Goal: Transaction & Acquisition: Purchase product/service

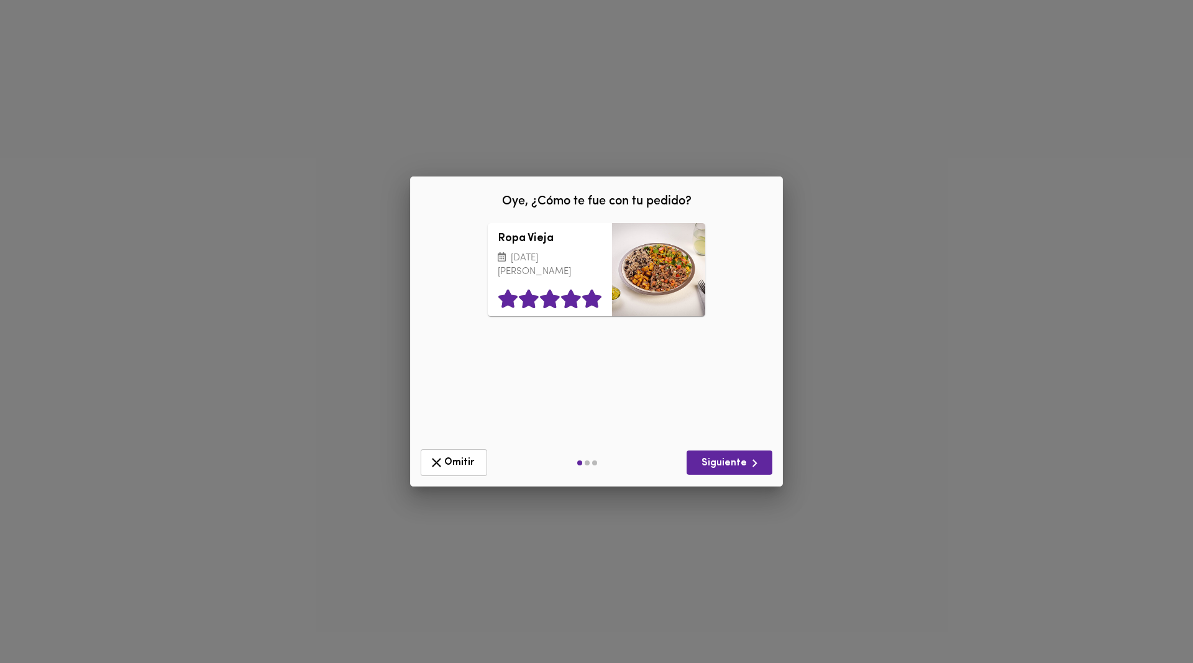
click at [593, 303] on icon at bounding box center [591, 299] width 19 height 19
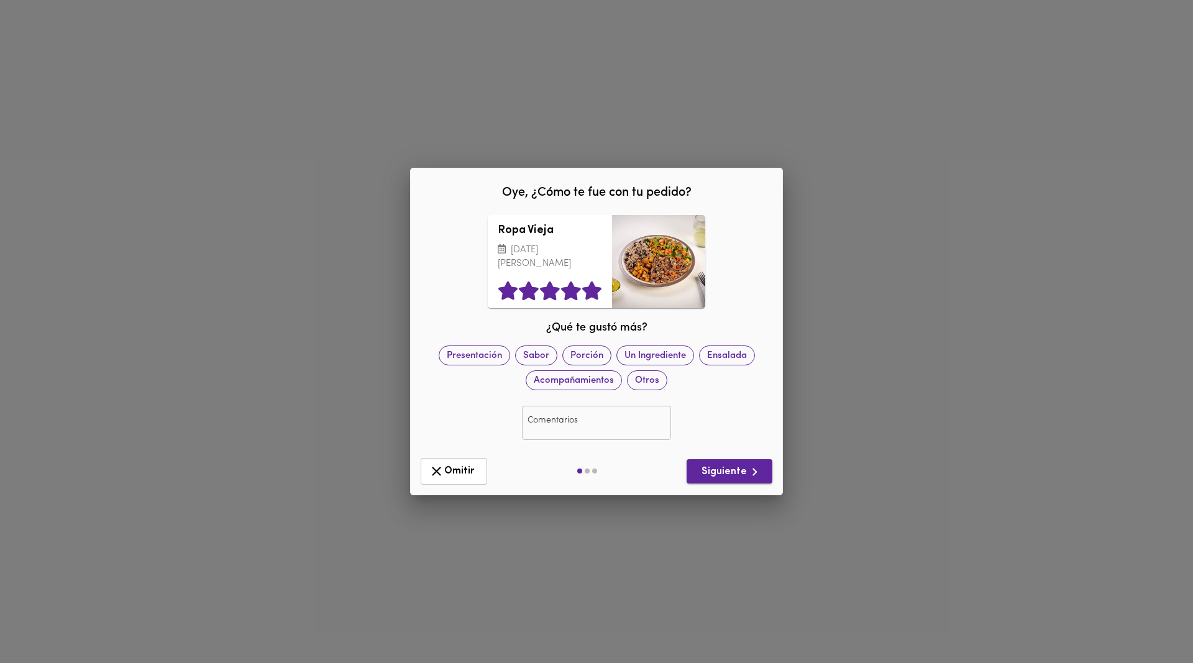
click at [753, 474] on icon "button" at bounding box center [755, 472] width 16 height 16
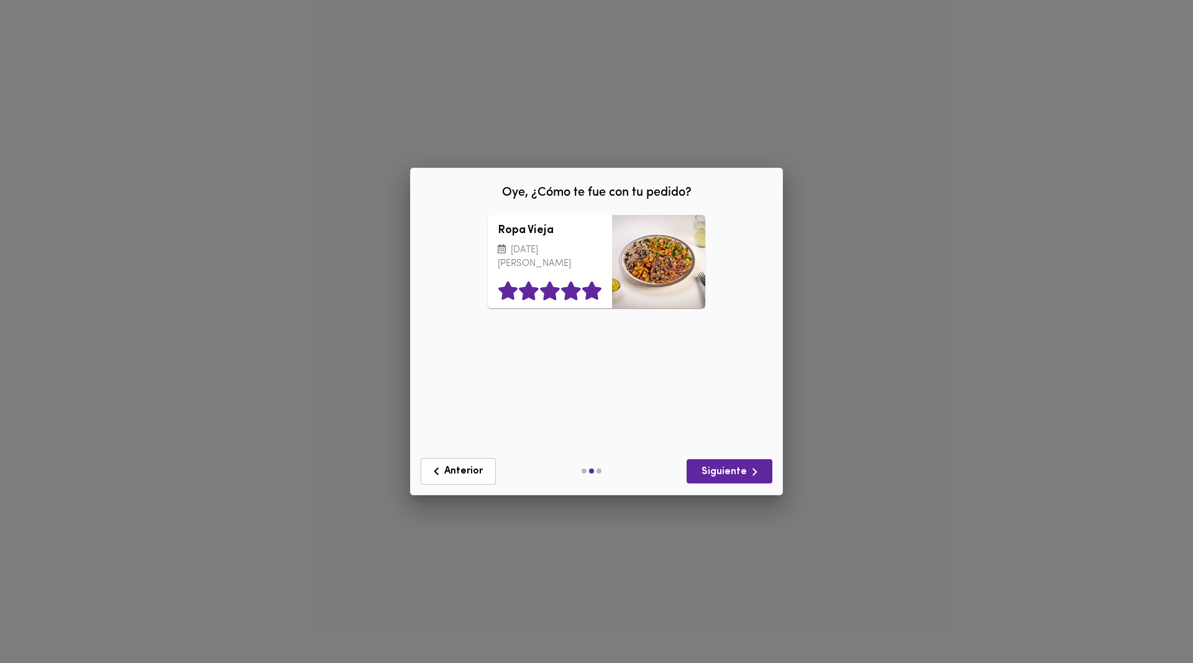
click at [596, 288] on icon at bounding box center [592, 291] width 21 height 19
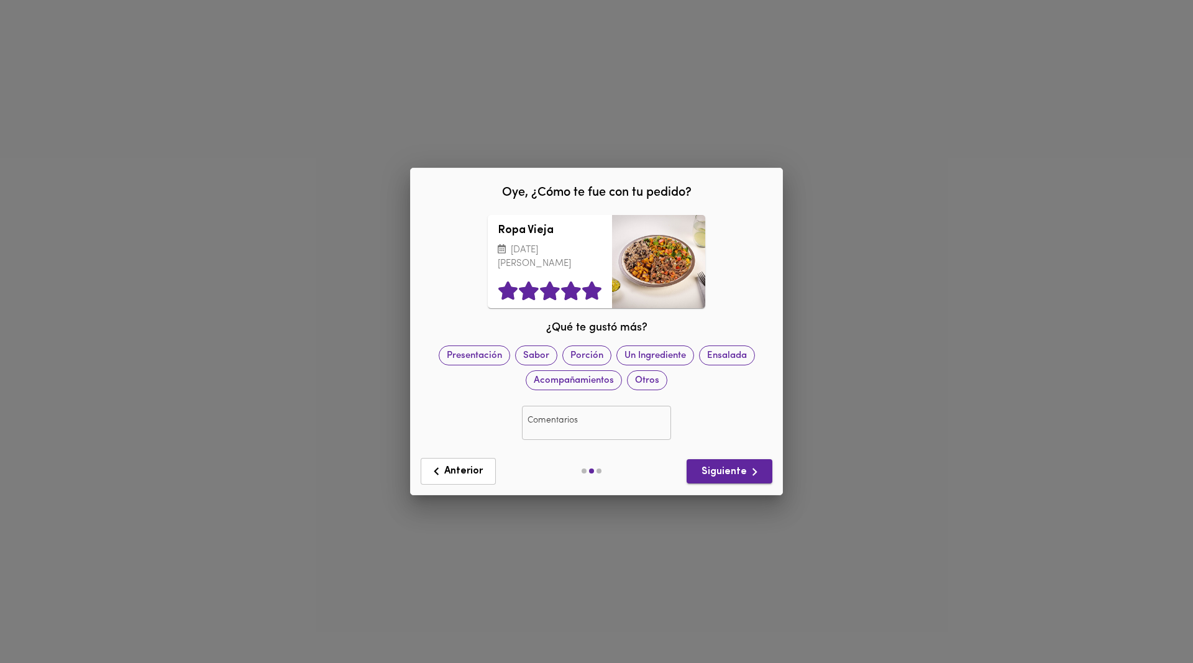
click at [747, 475] on icon "button" at bounding box center [755, 472] width 16 height 16
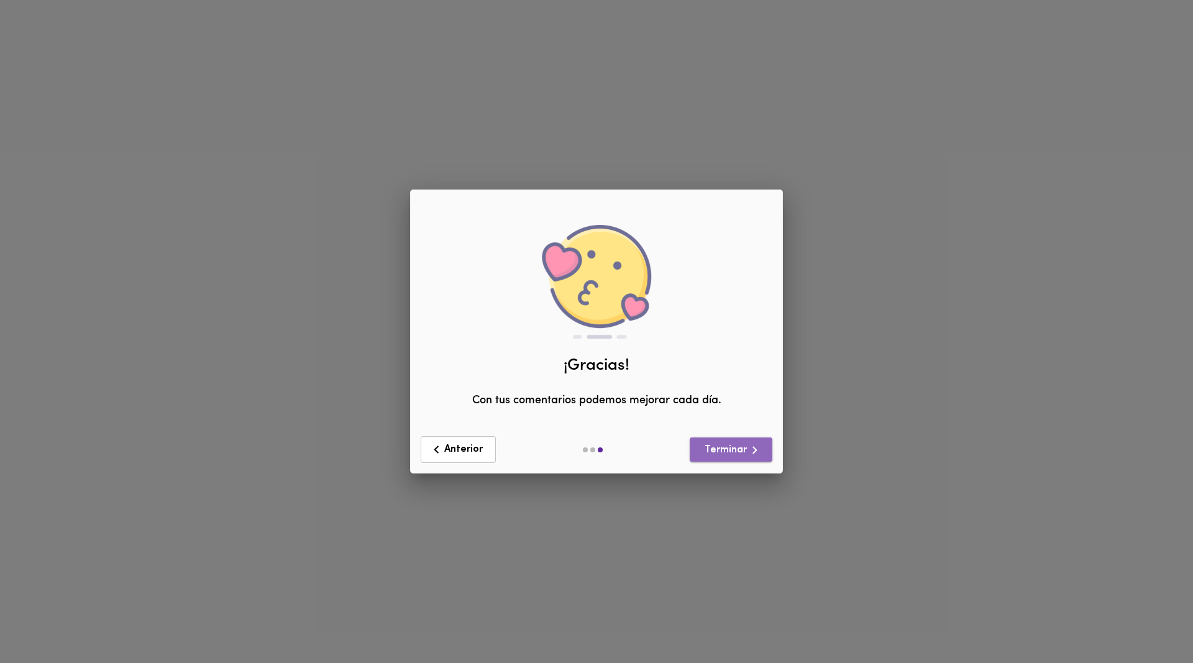
click at [725, 449] on span "Terminar" at bounding box center [731, 451] width 63 height 16
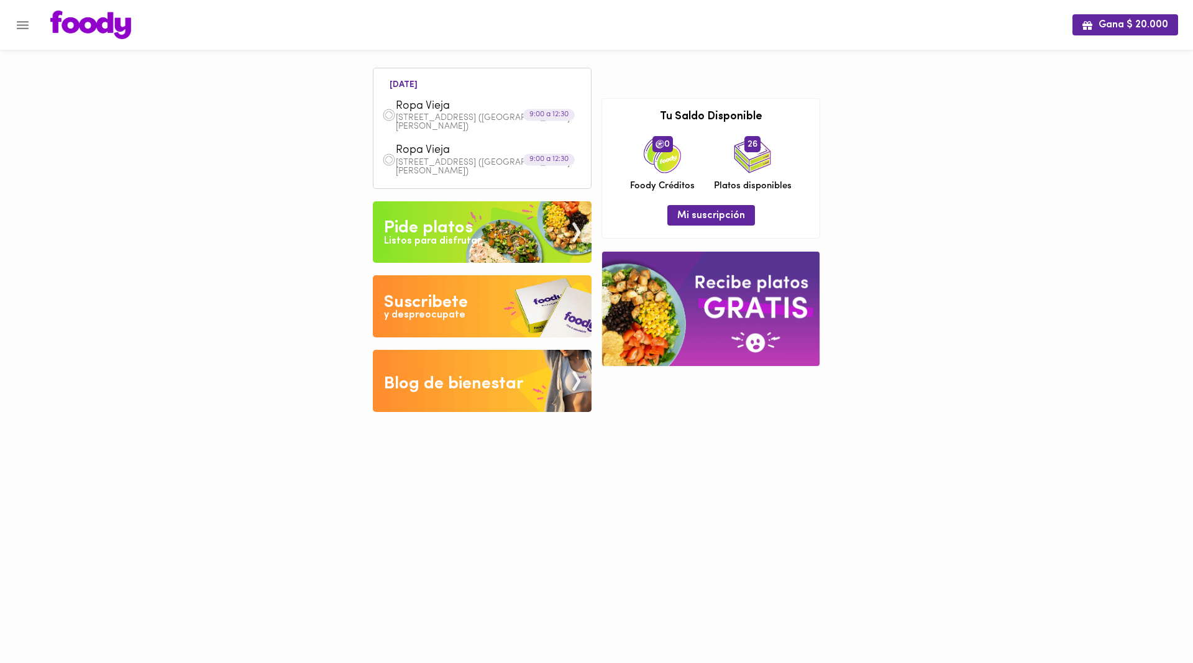
click at [28, 28] on icon "Menu" at bounding box center [23, 25] width 12 height 8
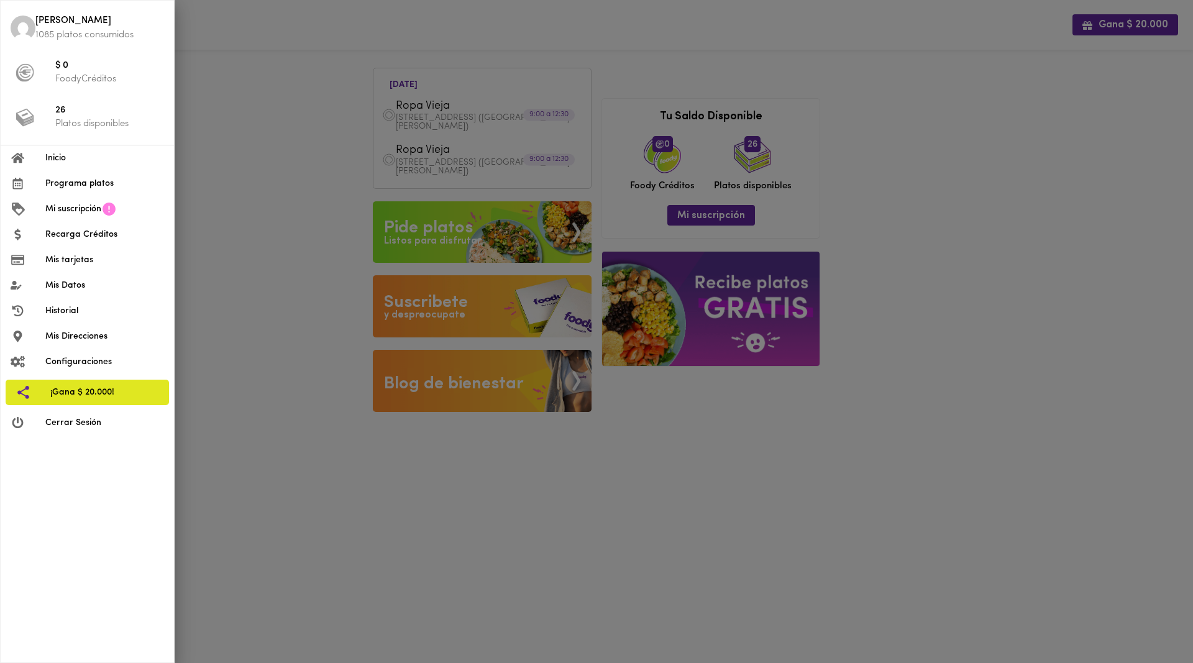
click at [70, 159] on span "Inicio" at bounding box center [104, 158] width 119 height 13
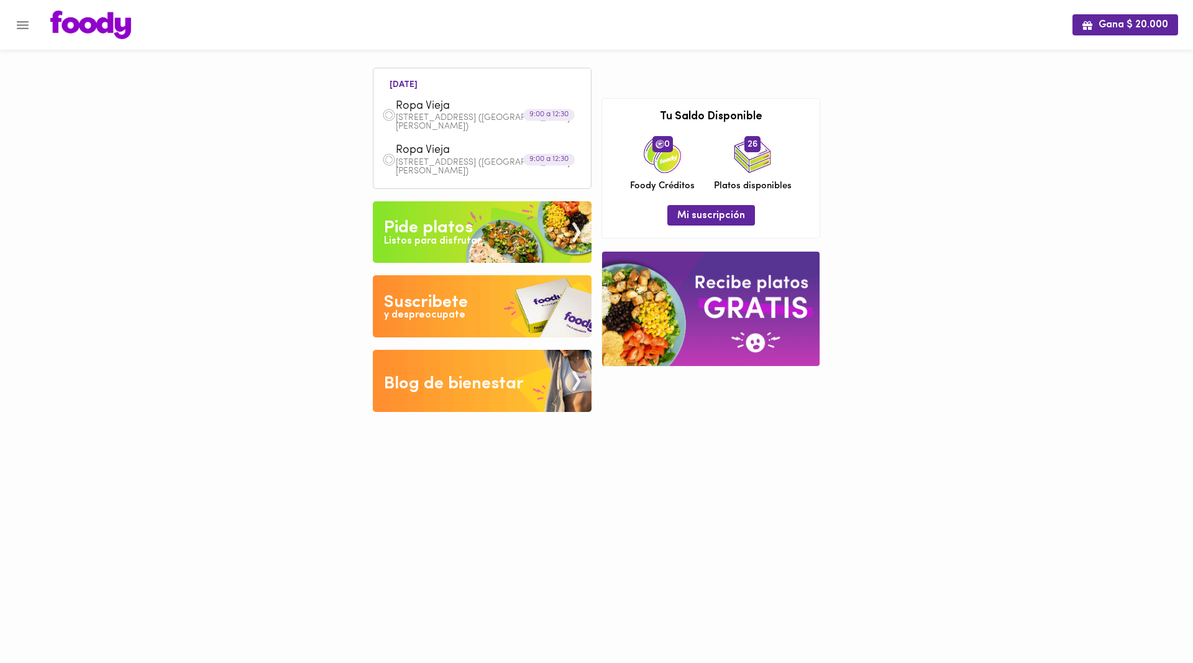
click at [24, 22] on icon "Menu" at bounding box center [23, 25] width 12 height 8
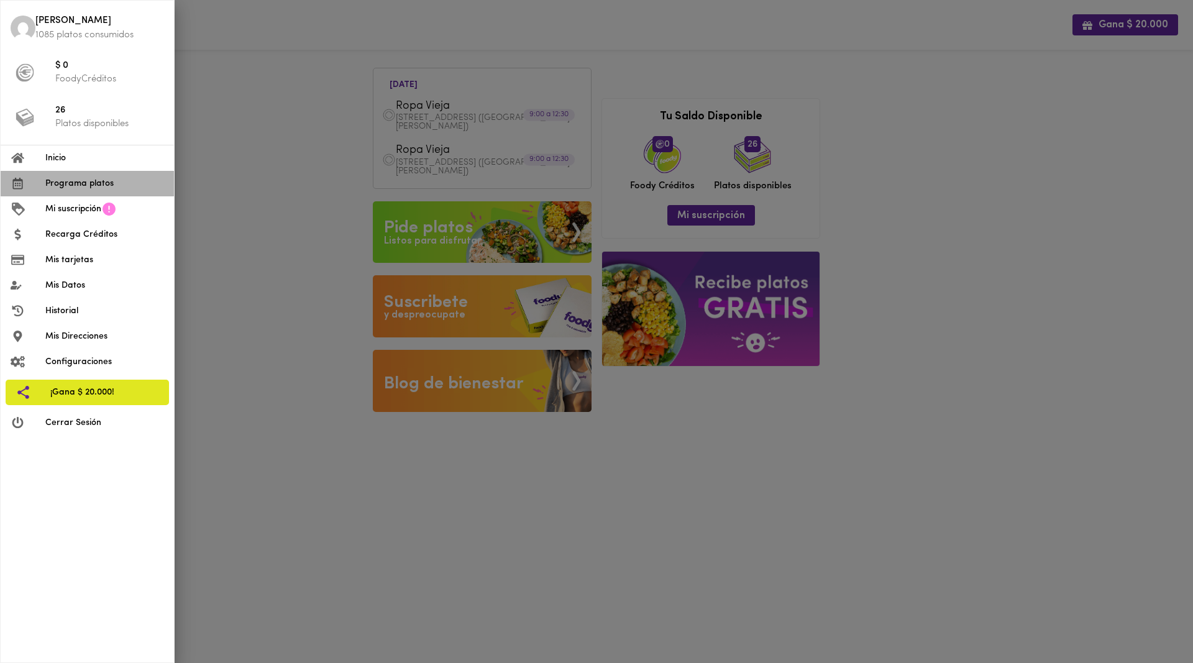
click at [80, 180] on span "Programa platos" at bounding box center [104, 183] width 119 height 13
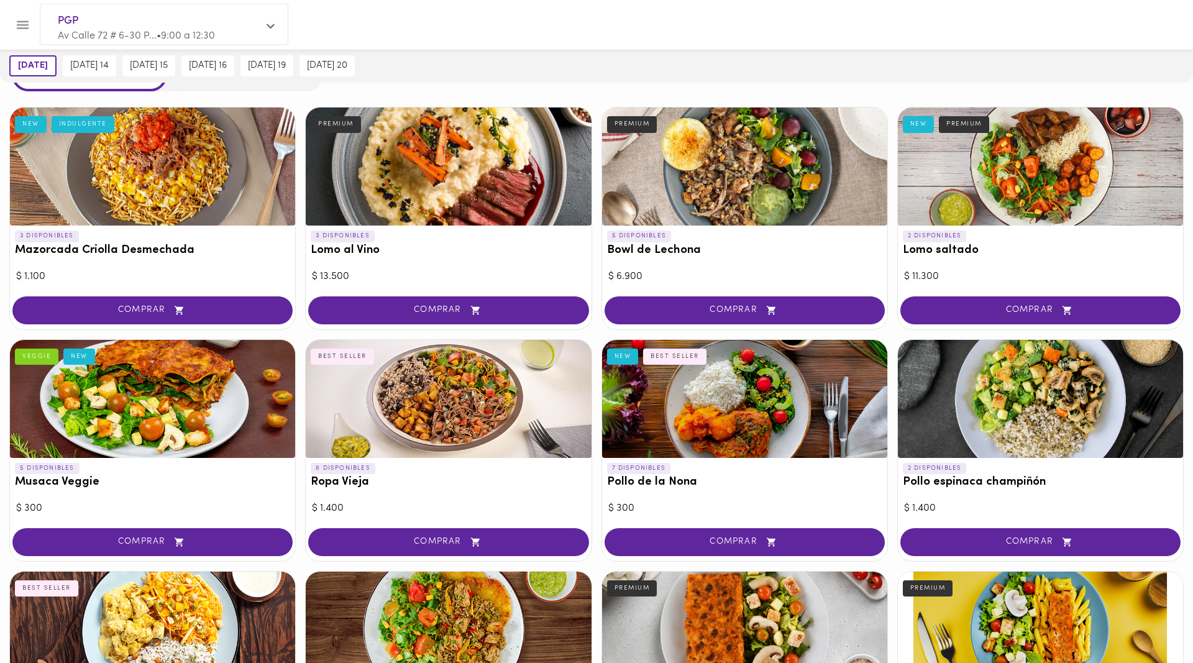
scroll to position [63, 0]
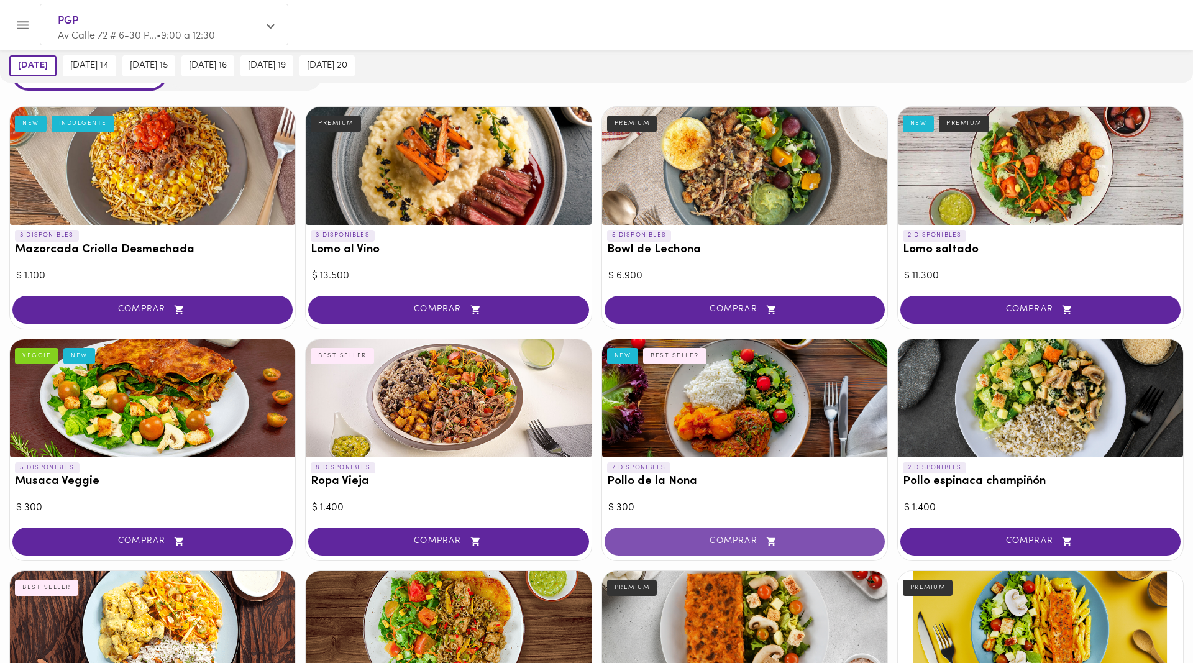
click at [744, 549] on button "COMPRAR" at bounding box center [745, 542] width 280 height 28
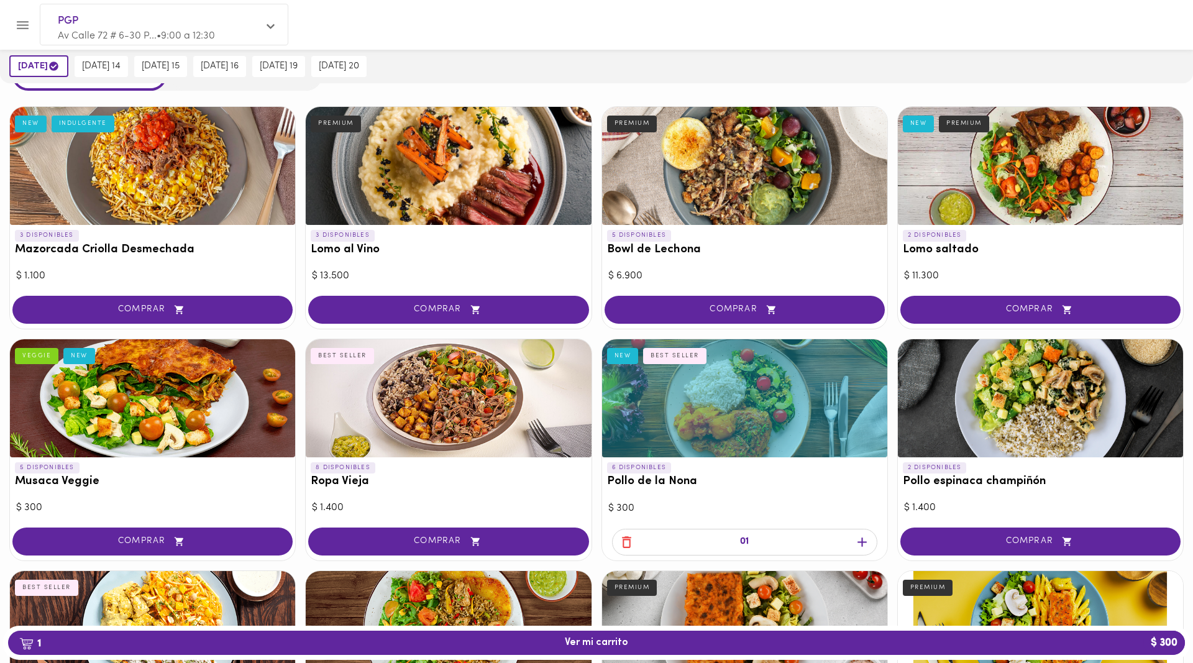
click at [864, 546] on icon "button" at bounding box center [863, 542] width 16 height 16
click at [631, 641] on span "2 Ver mi carrito $ 600" at bounding box center [596, 643] width 1157 height 12
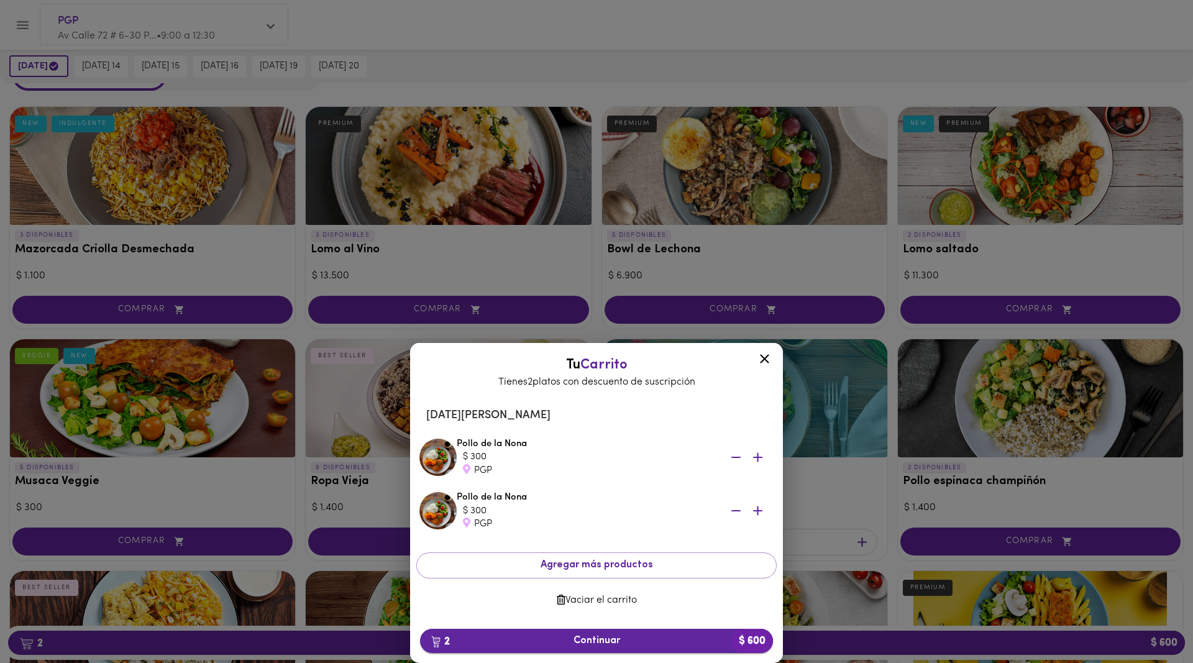
click at [603, 641] on span "2 Continuar $ 600" at bounding box center [596, 641] width 333 height 12
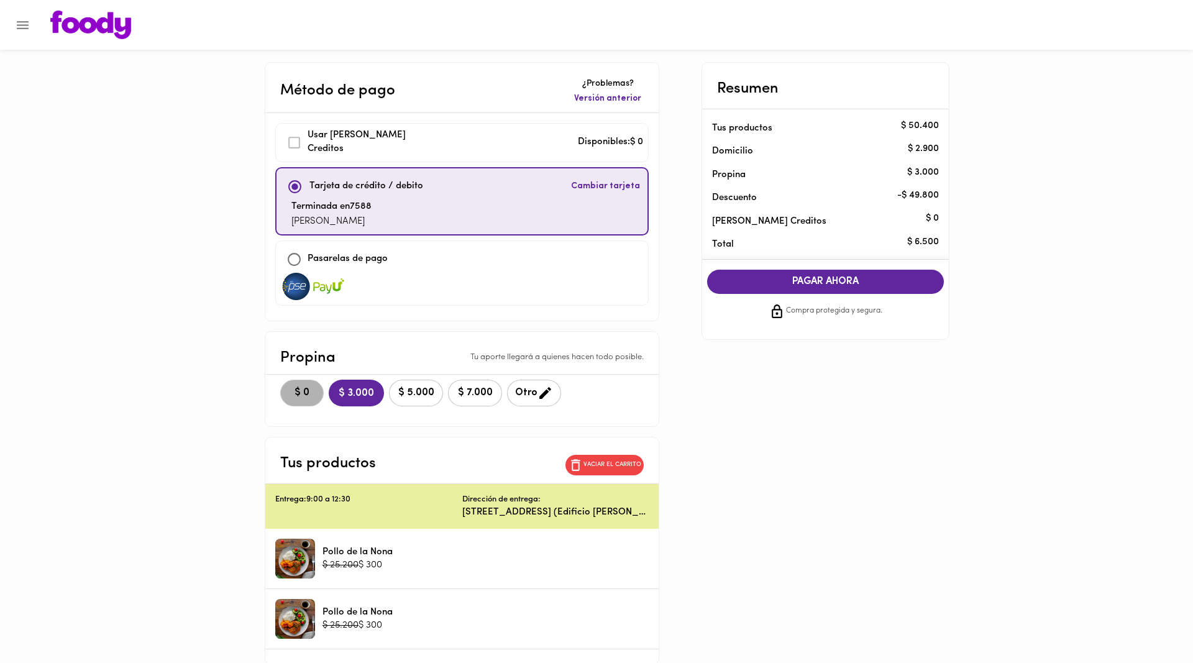
click at [296, 387] on span "$ 0" at bounding box center [301, 393] width 27 height 12
click at [870, 275] on button "PAGAR AHORA" at bounding box center [825, 282] width 237 height 24
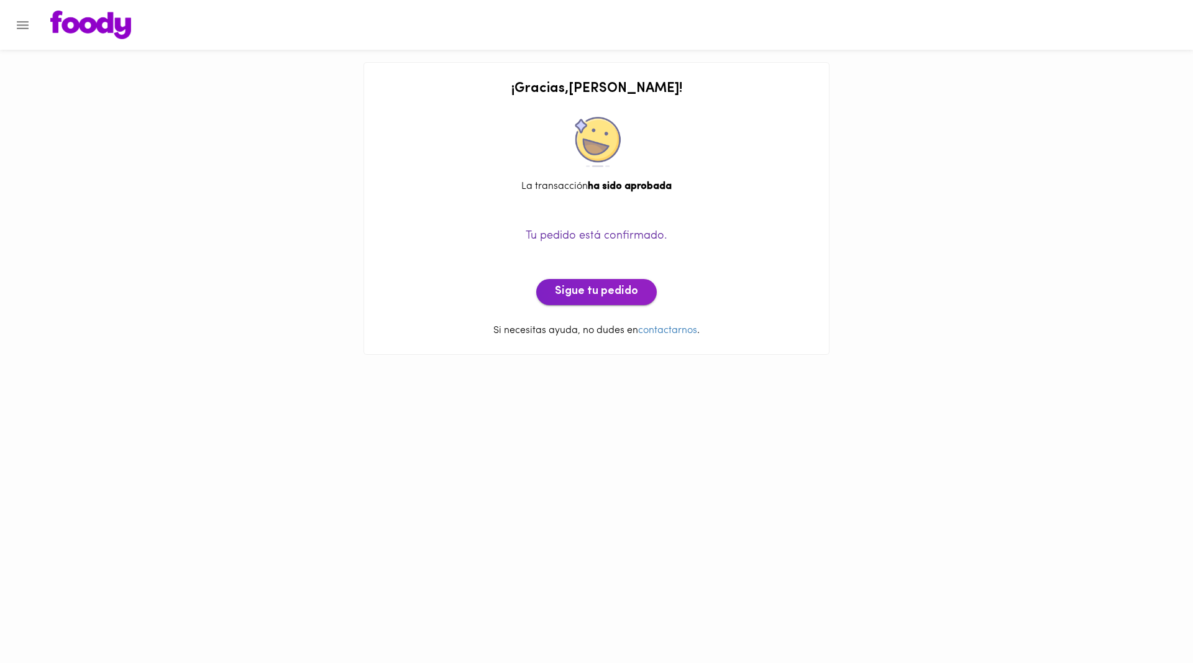
click at [592, 295] on span "Sigue tu pedido" at bounding box center [596, 292] width 83 height 14
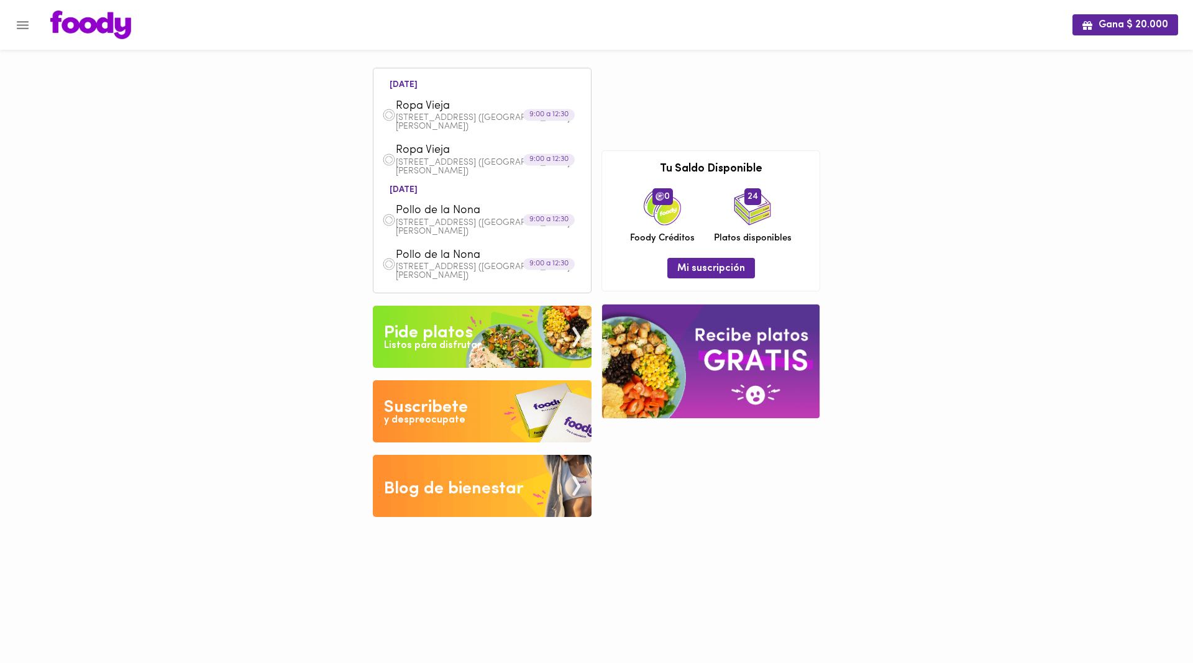
drag, startPoint x: 88, startPoint y: 80, endPoint x: 102, endPoint y: 61, distance: 23.1
click at [89, 76] on div "Gana $ 20.000 [DATE] Ropa Vieja Av Calle 72 # 6-30 Piso 9 ([GEOGRAPHIC_DATA][PE…" at bounding box center [596, 268] width 1193 height 536
